Goal: Find specific page/section: Find specific page/section

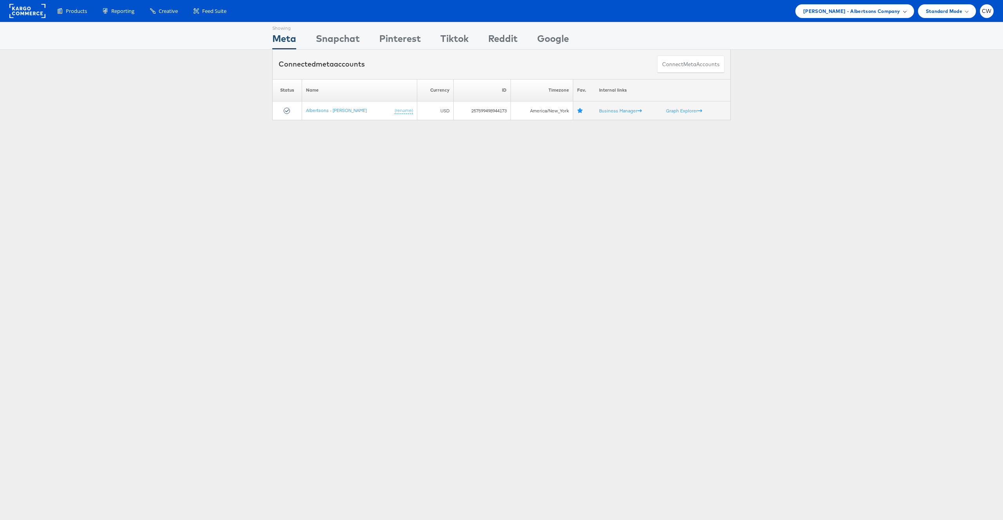
click at [857, 12] on span "Merkle - Albertsons Company" at bounding box center [851, 11] width 97 height 8
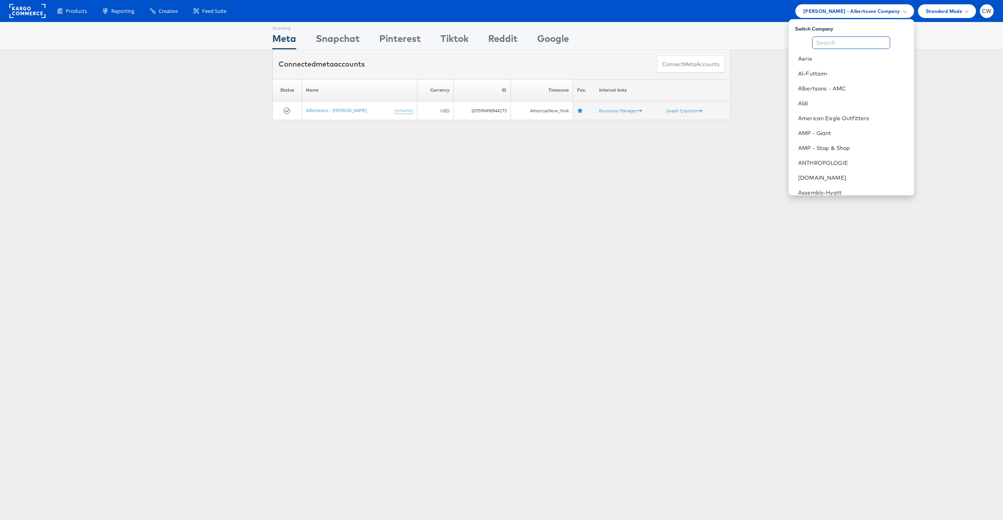
click at [846, 45] on input "text" at bounding box center [851, 42] width 78 height 13
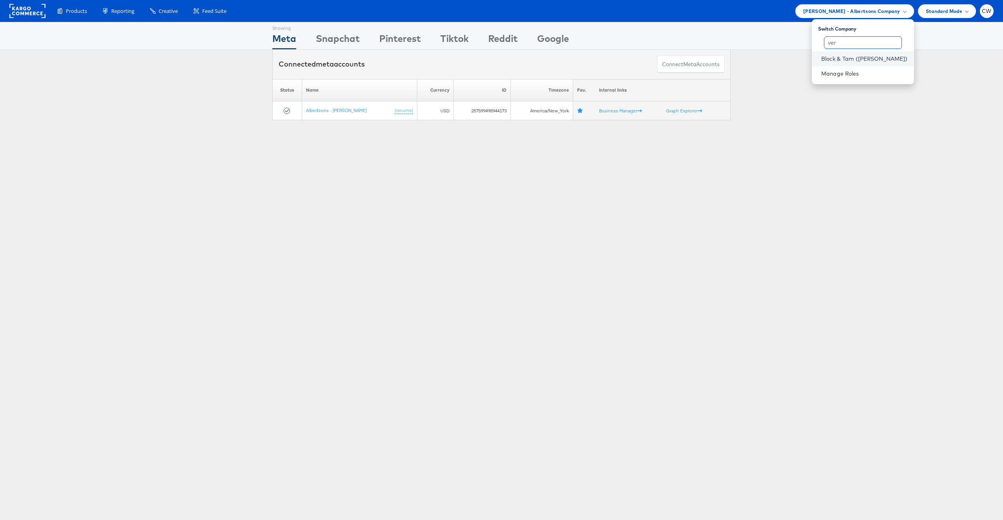
type input "ver"
click at [868, 59] on link "Block & Tam ([PERSON_NAME])" at bounding box center [864, 59] width 87 height 8
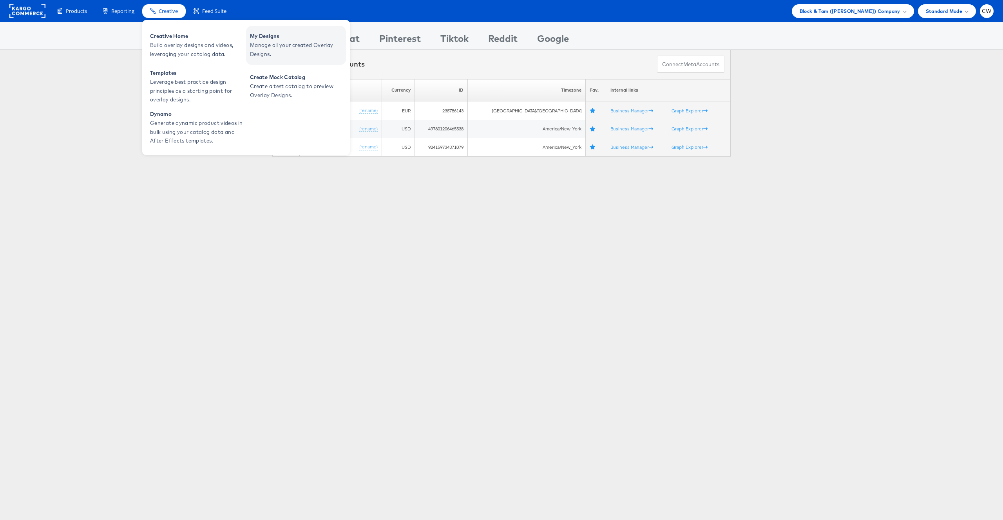
click at [297, 38] on span "My Designs" at bounding box center [297, 36] width 94 height 9
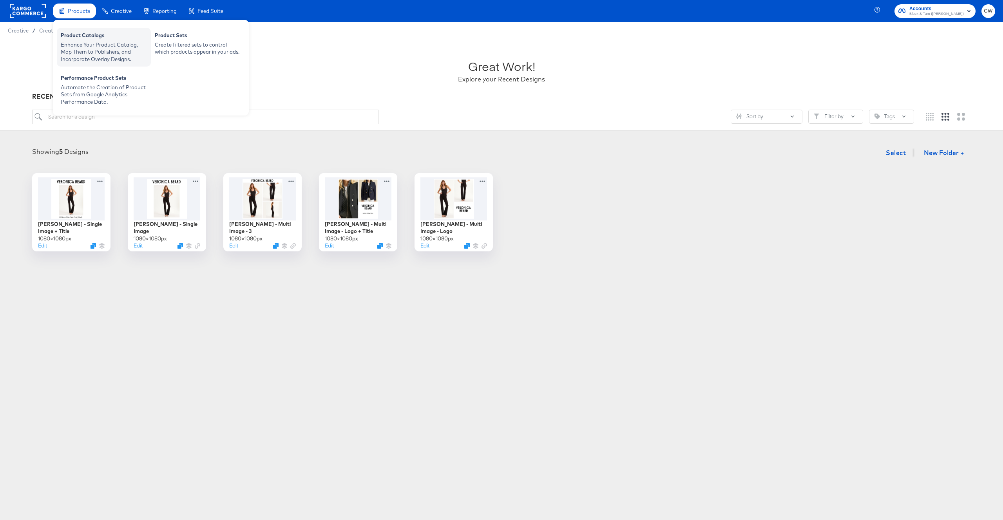
click at [93, 57] on div "Enhance Your Product Catalog, Map Them to Publishers, and Incorporate Overlay D…" at bounding box center [104, 52] width 86 height 22
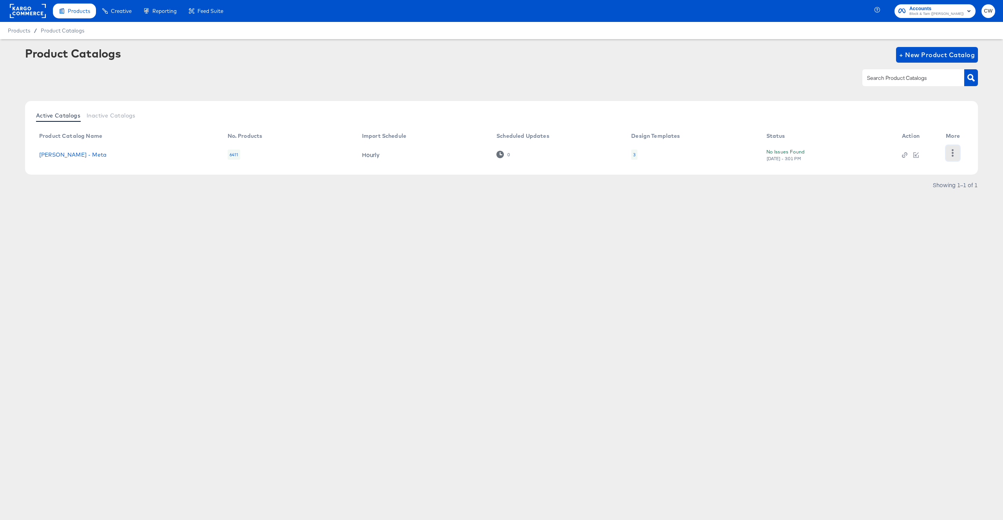
click at [956, 158] on button "button" at bounding box center [953, 153] width 14 height 16
click at [932, 150] on div "HUD Checks (Internal)" at bounding box center [921, 153] width 78 height 13
